Goal: Complete application form: Complete application form

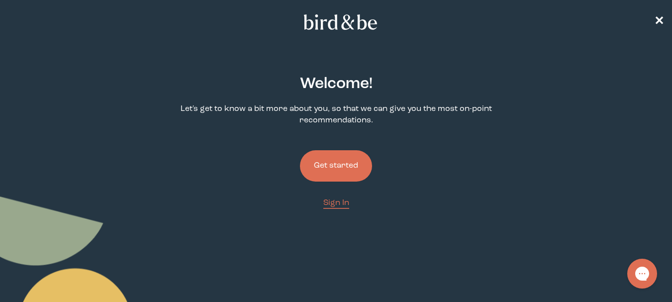
click at [340, 166] on button "Get started" at bounding box center [336, 165] width 72 height 31
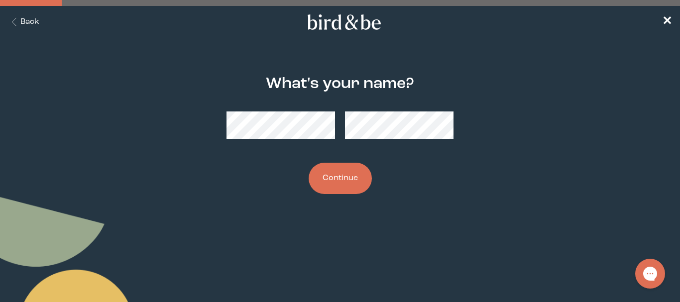
click at [345, 174] on button "Continue" at bounding box center [339, 178] width 63 height 31
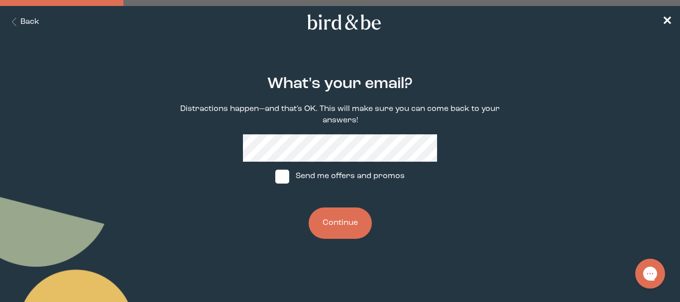
click at [335, 218] on button "Continue" at bounding box center [339, 222] width 63 height 31
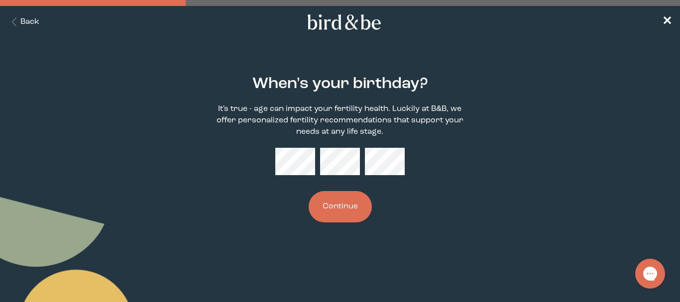
click at [350, 202] on button "Continue" at bounding box center [339, 206] width 63 height 31
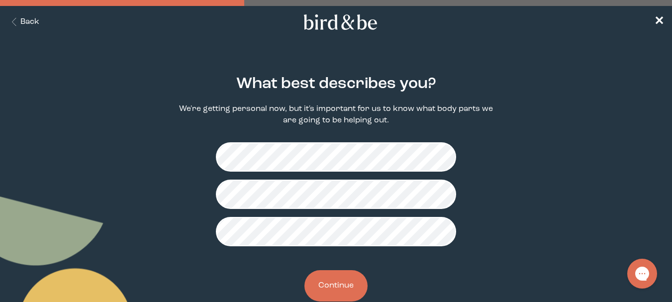
click at [338, 281] on button "Continue" at bounding box center [335, 285] width 63 height 31
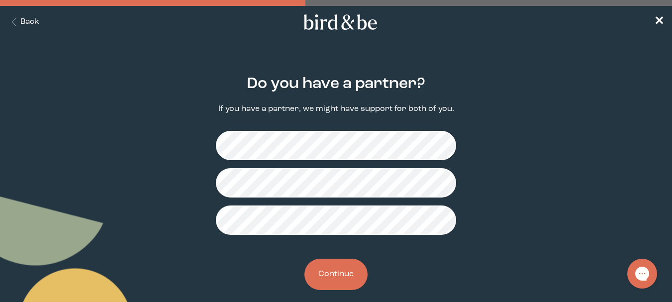
click at [328, 272] on button "Continue" at bounding box center [335, 274] width 63 height 31
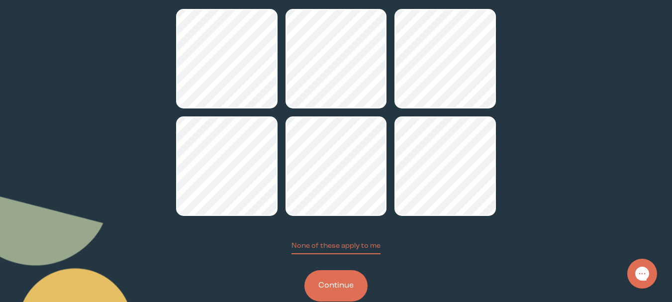
scroll to position [137, 0]
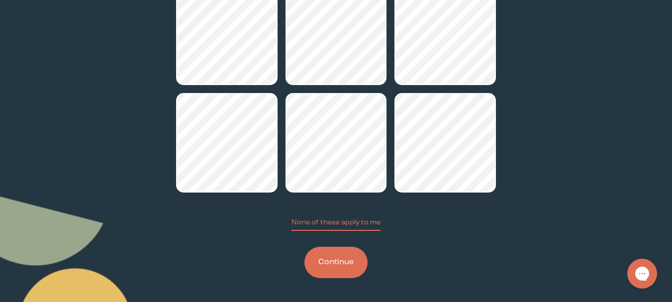
click at [337, 263] on button "Continue" at bounding box center [335, 262] width 63 height 31
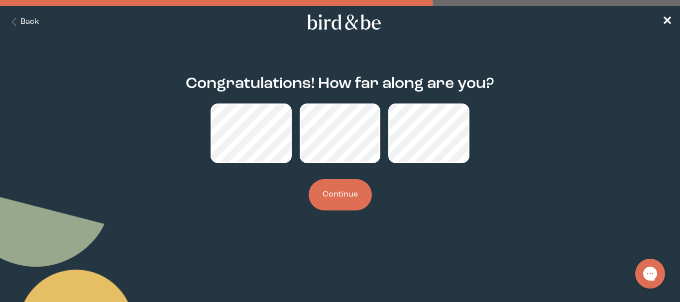
click at [335, 200] on button "Continue" at bounding box center [339, 194] width 63 height 31
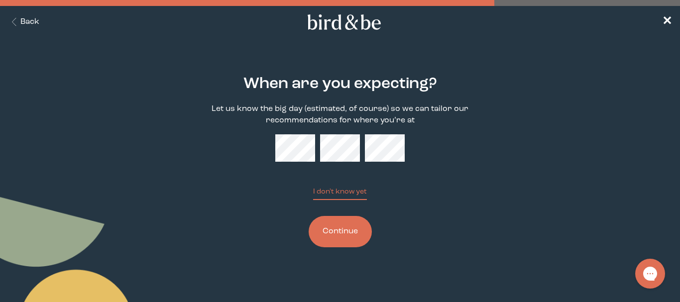
click at [348, 216] on button "Continue" at bounding box center [339, 231] width 63 height 31
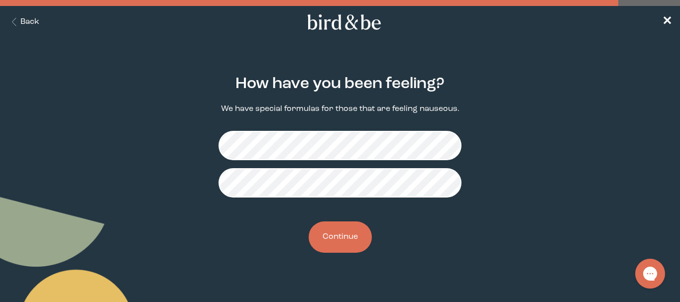
click at [327, 237] on button "Continue" at bounding box center [339, 236] width 63 height 31
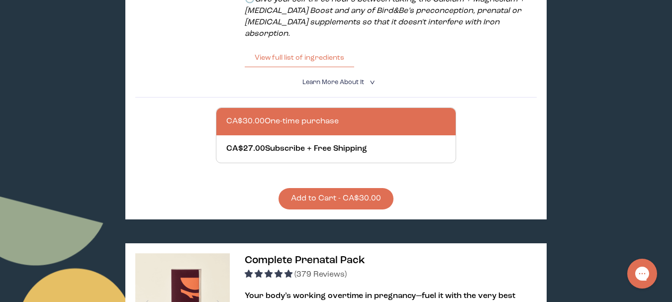
scroll to position [132, 0]
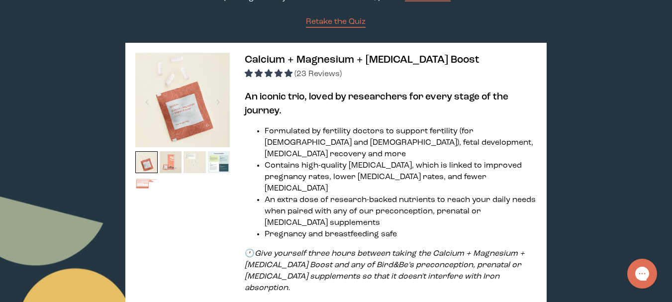
click at [160, 153] on img at bounding box center [171, 162] width 22 height 22
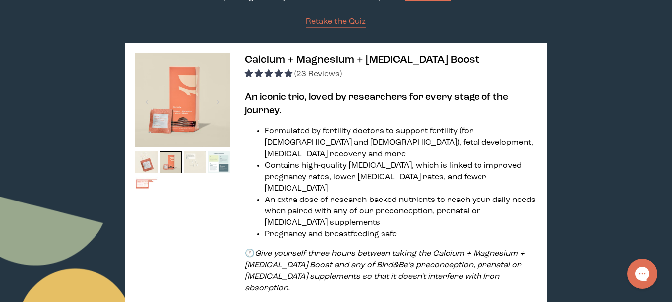
click at [225, 165] on img at bounding box center [219, 162] width 22 height 22
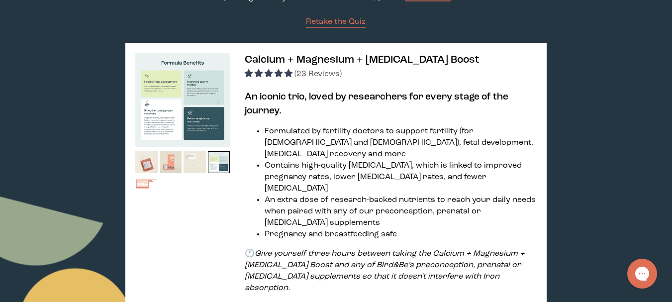
click at [170, 164] on img at bounding box center [171, 162] width 22 height 22
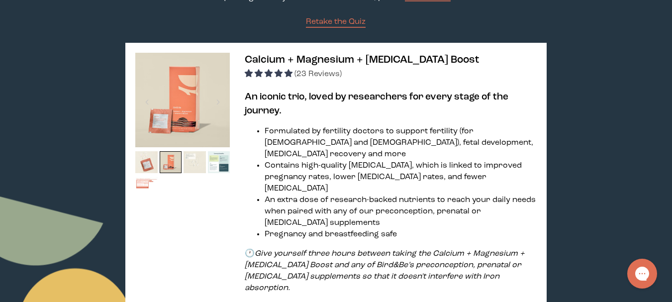
click at [167, 101] on img at bounding box center [182, 100] width 95 height 95
click at [220, 80] on img at bounding box center [182, 100] width 95 height 95
drag, startPoint x: 671, startPoint y: 57, endPoint x: 676, endPoint y: 61, distance: 6.7
click at [672, 61] on html "plus-circle minus-circle close-circle Bird & Be Logo Bird & Be Logo arrow-left …" at bounding box center [336, 19] width 672 height 302
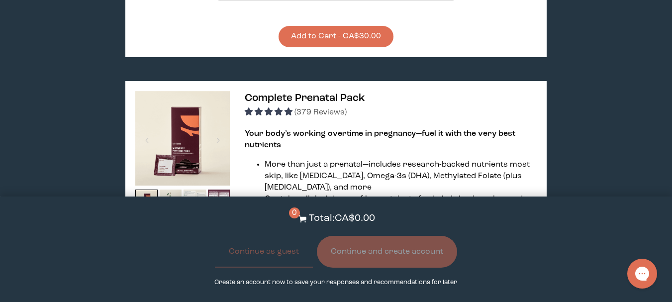
scroll to position [572, 0]
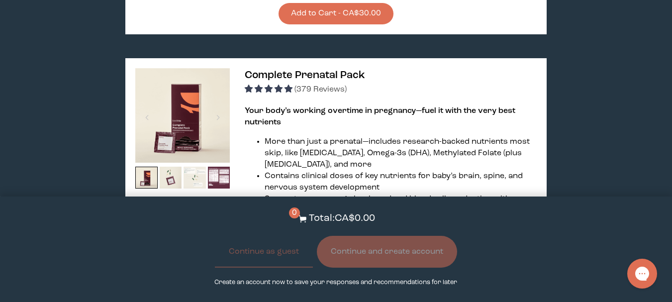
click at [193, 167] on img at bounding box center [195, 178] width 22 height 22
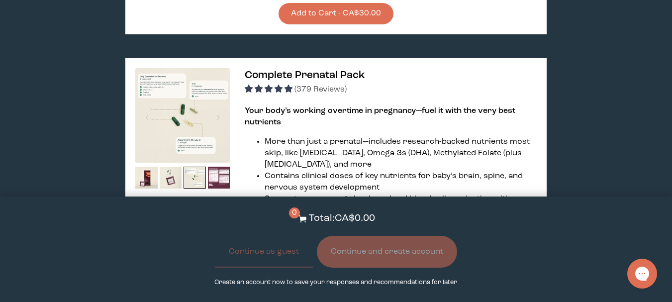
click at [193, 103] on img at bounding box center [182, 115] width 95 height 95
click at [218, 167] on img at bounding box center [219, 178] width 22 height 22
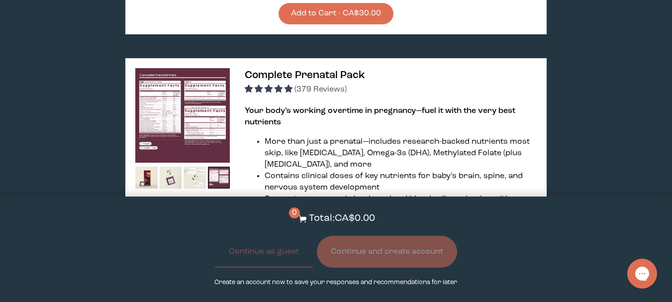
click at [189, 96] on img at bounding box center [182, 115] width 95 height 95
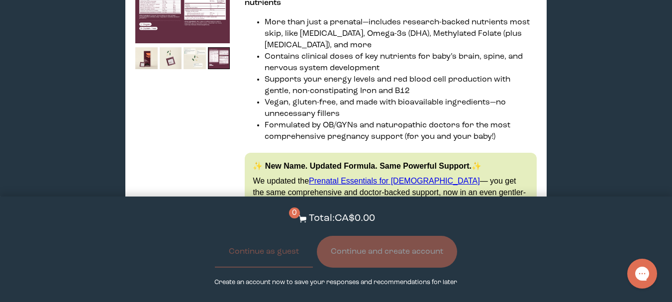
scroll to position [565, 0]
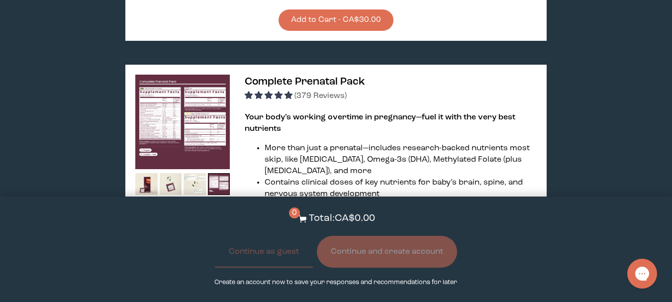
click at [295, 77] on span "Complete Prenatal Pack" at bounding box center [305, 82] width 120 height 10
click at [200, 93] on img at bounding box center [182, 122] width 95 height 95
click at [137, 173] on img at bounding box center [146, 184] width 22 height 22
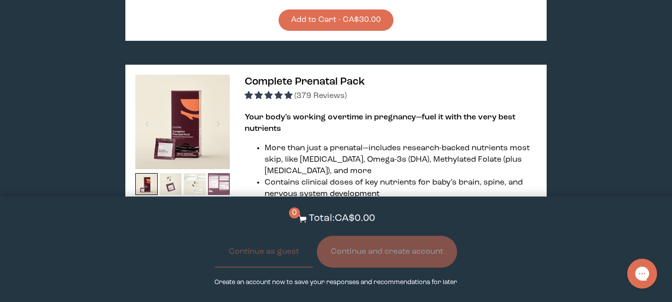
click at [210, 173] on img at bounding box center [219, 184] width 22 height 22
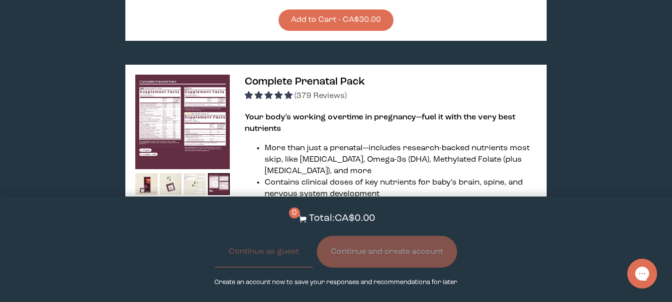
click at [164, 101] on img at bounding box center [182, 122] width 95 height 95
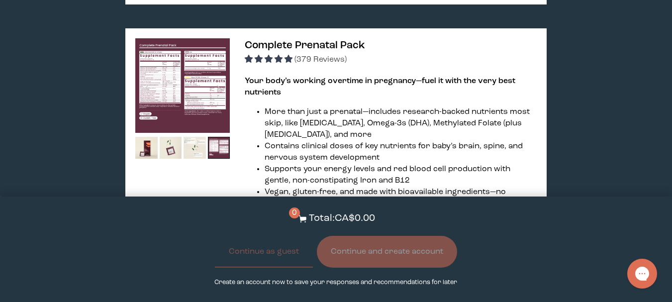
scroll to position [595, 0]
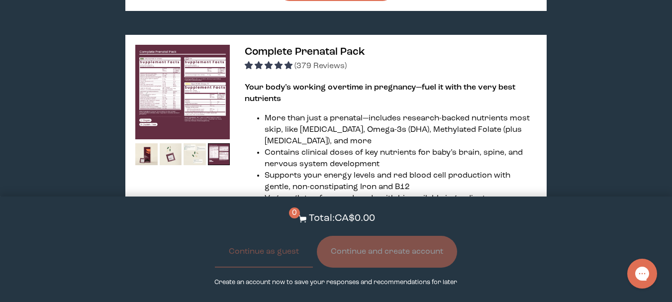
click at [261, 47] on span "Complete Prenatal Pack" at bounding box center [305, 52] width 120 height 10
click at [193, 64] on img at bounding box center [182, 92] width 95 height 95
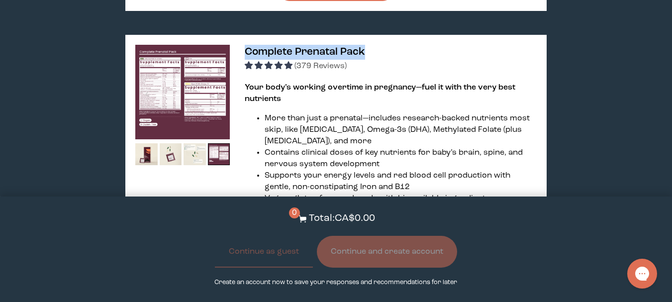
click at [201, 74] on img at bounding box center [182, 92] width 95 height 95
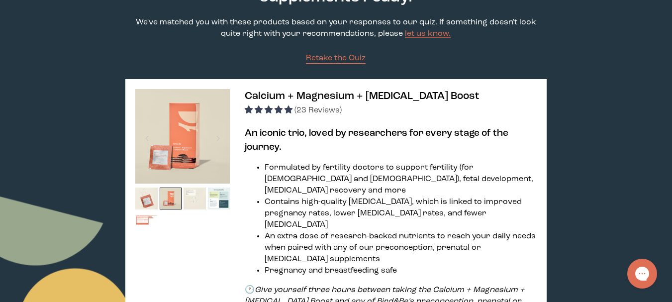
scroll to position [93, 0]
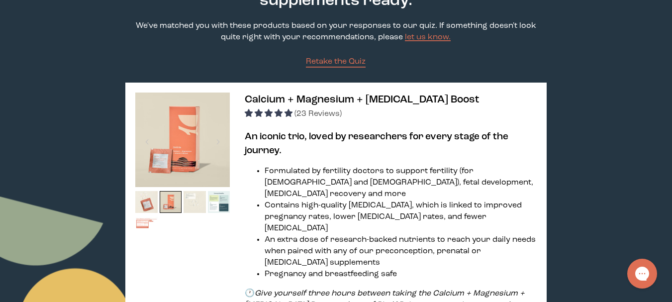
click at [306, 92] on div "Calcium + Magnesium + [MEDICAL_DATA] Boost (23 Reviews) An iconic trio, loved b…" at bounding box center [335, 298] width 421 height 431
click at [151, 135] on div at bounding box center [146, 142] width 13 height 22
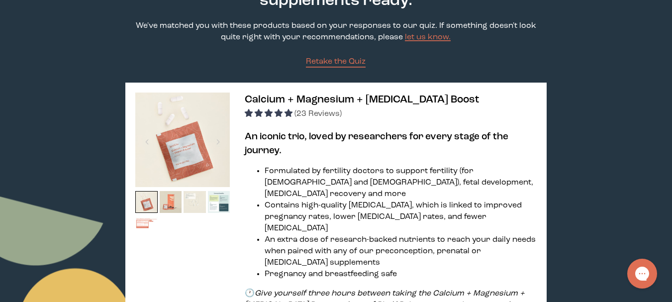
scroll to position [0, 0]
